Goal: Information Seeking & Learning: Learn about a topic

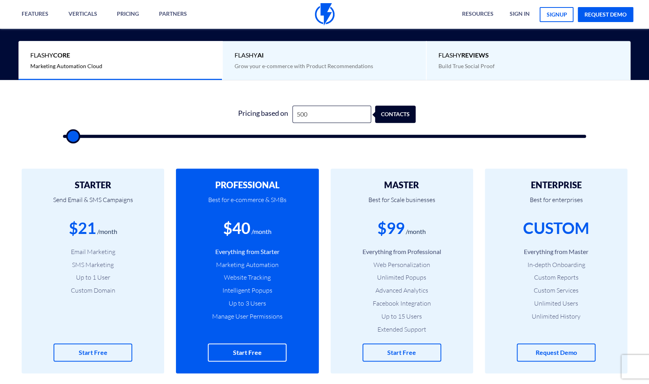
scroll to position [209, 0]
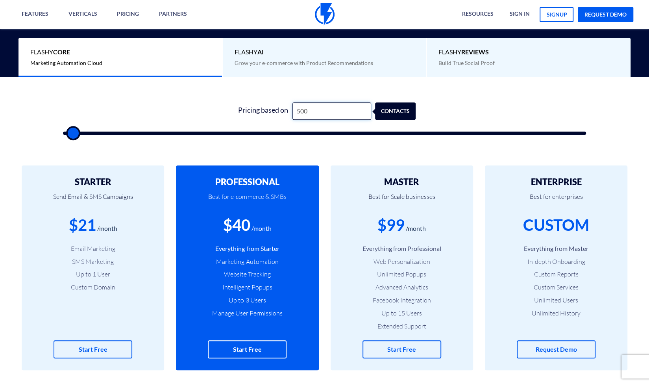
click at [340, 111] on input "500" at bounding box center [331, 111] width 79 height 18
type input "50"
type input "500"
type input "5"
type input "500"
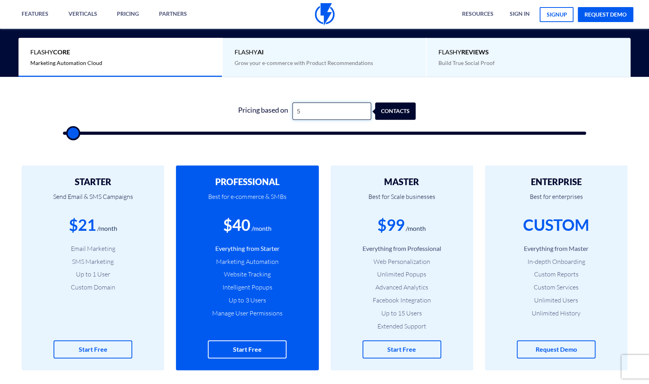
type input "500"
type input "3"
type input "500"
type input "30"
type input "500"
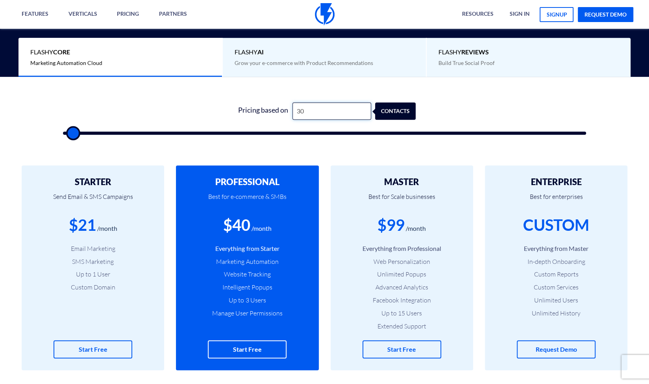
type input "300"
type input "500"
type input "3,000"
type input "3000"
